Goal: Navigation & Orientation: Find specific page/section

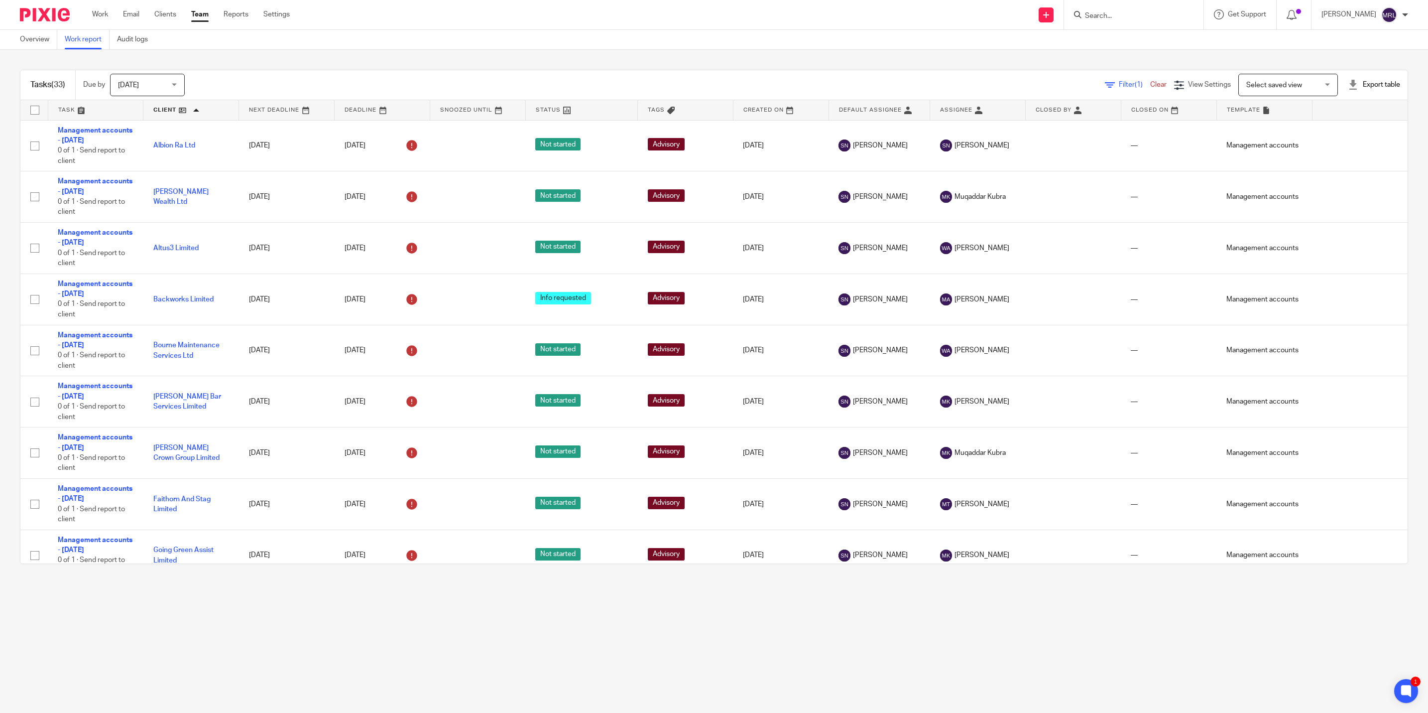
click at [202, 19] on link "Team" at bounding box center [199, 14] width 17 height 10
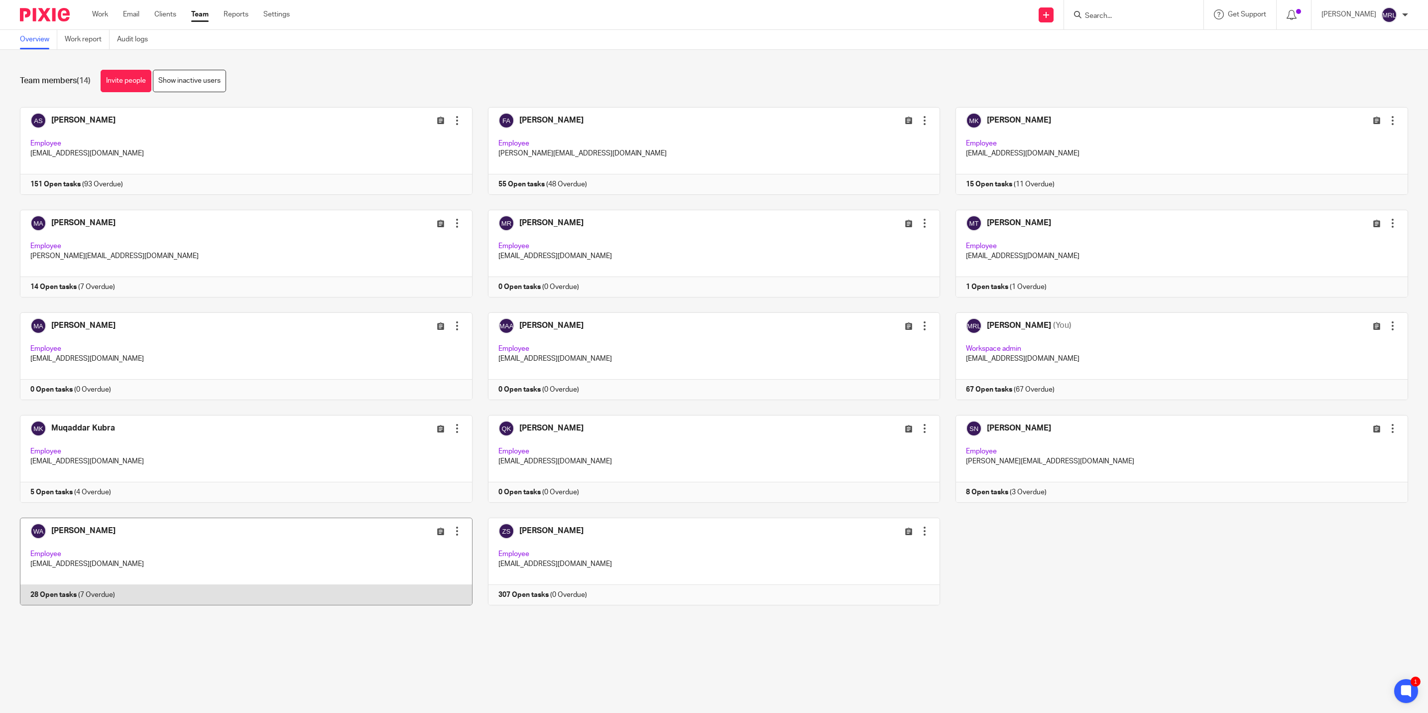
click at [310, 552] on link at bounding box center [238, 561] width 468 height 88
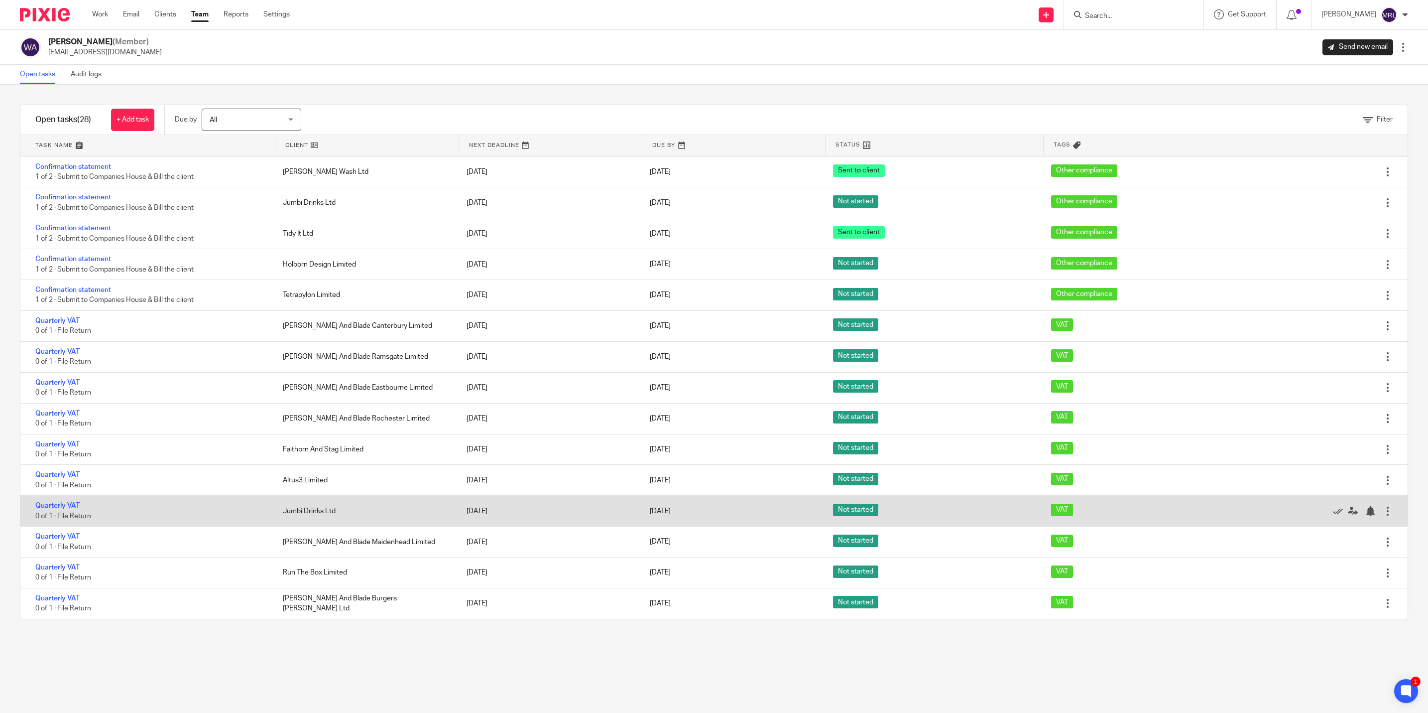
scroll to position [332, 0]
